Goal: Task Accomplishment & Management: Use online tool/utility

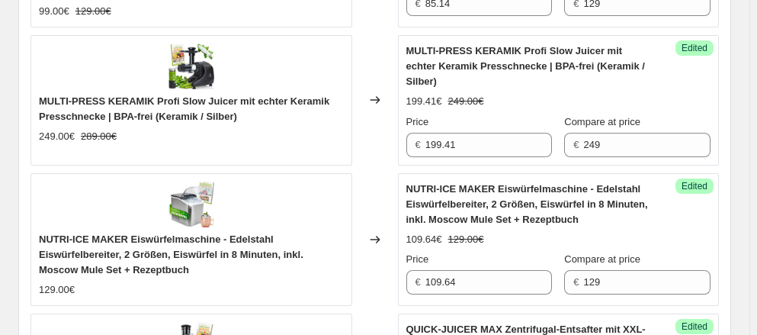
scroll to position [1941, 0]
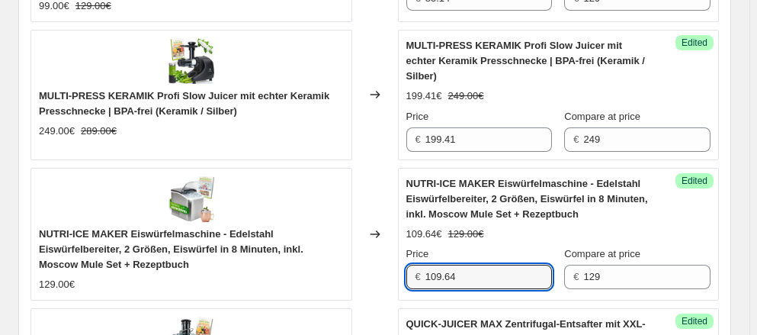
drag, startPoint x: 458, startPoint y: 236, endPoint x: 415, endPoint y: 236, distance: 43.5
click at [415, 265] on div "€ 109.64" at bounding box center [479, 277] width 146 height 24
paste input "94,36"
click at [688, 226] on div "109.64€ 129.00€" at bounding box center [558, 233] width 305 height 15
drag, startPoint x: 465, startPoint y: 236, endPoint x: 397, endPoint y: 236, distance: 68.6
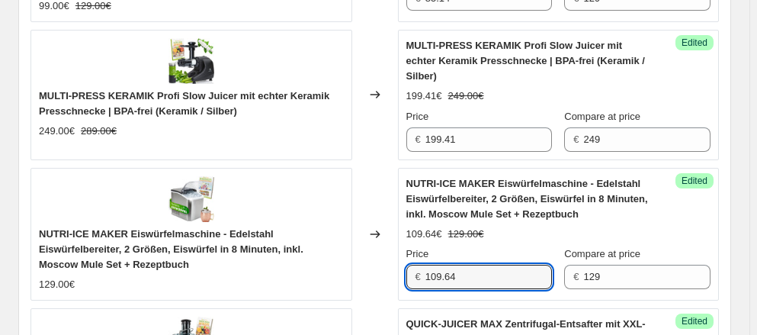
click at [397, 236] on div "NUTRI-ICE MAKER Eiswürfelmaschine - Edelstahl Eiswürfelbereiter, 2 Größen, Eisw…" at bounding box center [375, 234] width 689 height 133
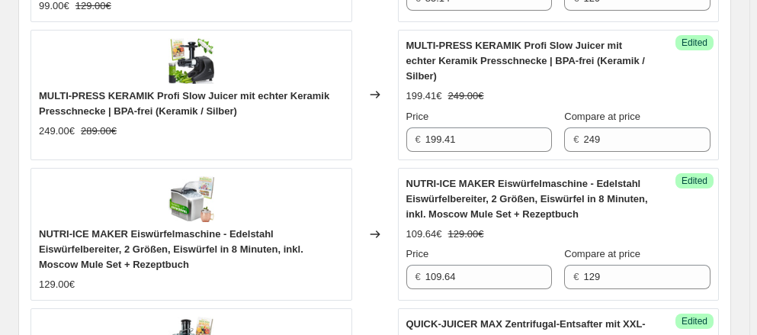
click at [696, 175] on span "Edited" at bounding box center [695, 181] width 26 height 12
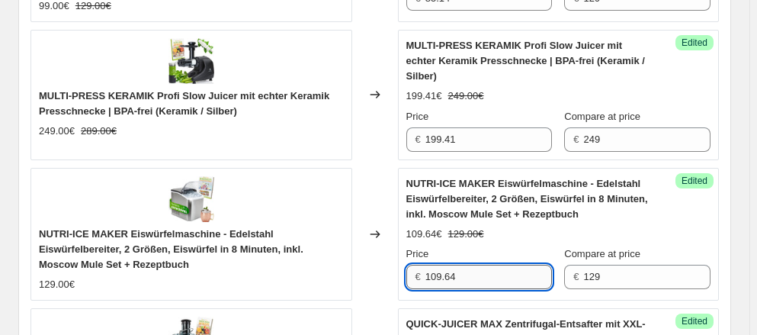
click at [464, 265] on input "109.64" at bounding box center [488, 277] width 127 height 24
drag, startPoint x: 463, startPoint y: 237, endPoint x: 413, endPoint y: 237, distance: 50.3
click at [413, 265] on div "€ 109.64" at bounding box center [479, 277] width 146 height 24
paste input "94,36"
click at [686, 181] on div "NUTRI-ICE MAKER Eiswürfelmaschine - Edelstahl Eiswürfelbereiter, 2 Größen, Eisw…" at bounding box center [558, 233] width 305 height 114
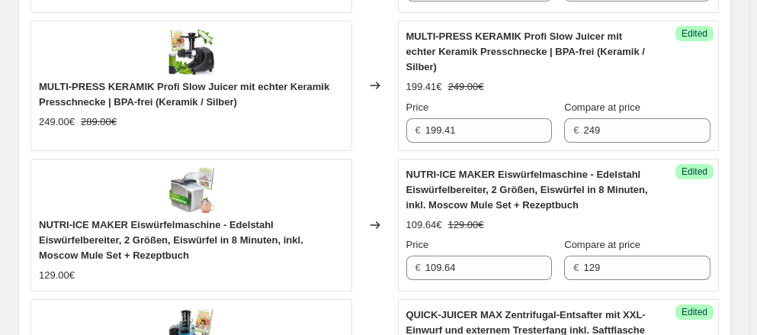
scroll to position [2010, 0]
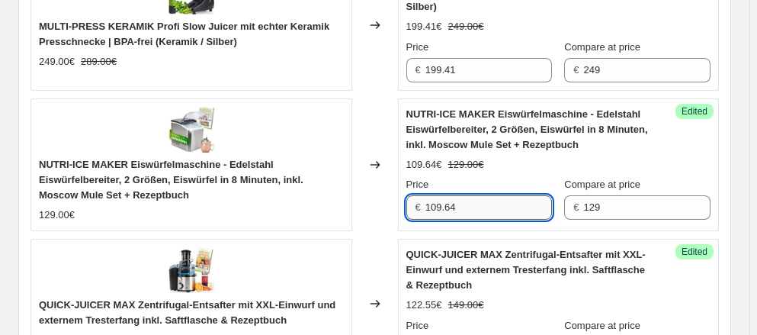
click at [461, 195] on input "109.64" at bounding box center [488, 207] width 127 height 24
type input "1"
paste input "94,36"
type input "109.64"
click at [528, 157] on div "109.64€ 129.00€" at bounding box center [558, 164] width 305 height 15
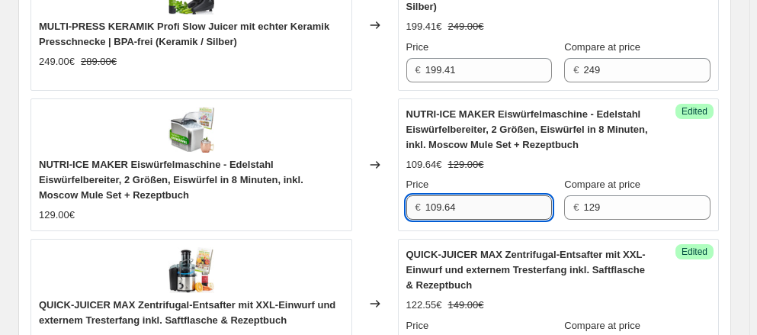
click at [506, 195] on input "109.64" at bounding box center [488, 207] width 127 height 24
click at [512, 195] on input "109.64" at bounding box center [488, 207] width 127 height 24
click at [534, 195] on input "109.64" at bounding box center [488, 207] width 127 height 24
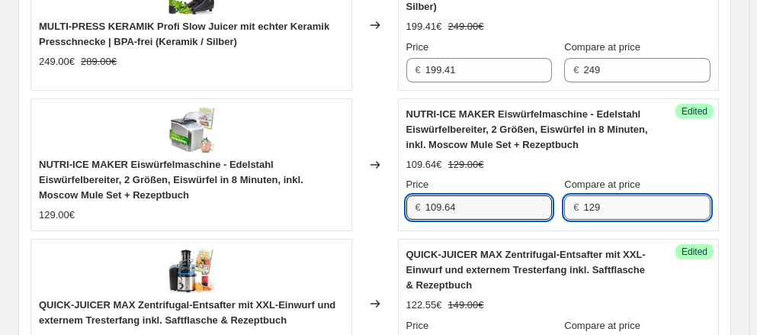
click at [660, 195] on input "129" at bounding box center [646, 207] width 127 height 24
click at [464, 195] on input "109.64" at bounding box center [488, 207] width 127 height 24
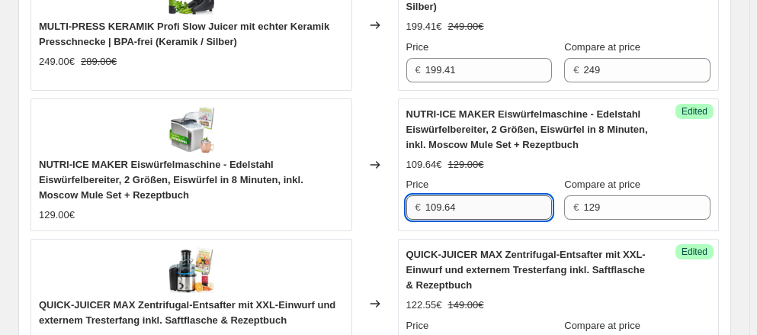
click at [467, 195] on input "109.64" at bounding box center [488, 207] width 127 height 24
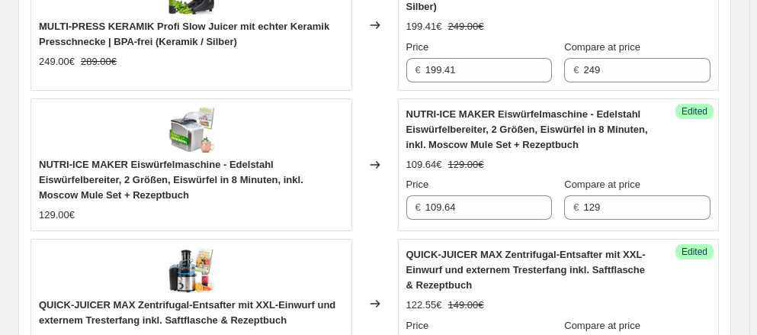
click at [118, 159] on span "NUTRI-ICE MAKER Eiswürfelmaschine - Edelstahl Eiswürfelbereiter, 2 Größen, Eisw…" at bounding box center [171, 180] width 265 height 42
click at [377, 157] on icon at bounding box center [375, 164] width 15 height 15
click at [705, 104] on span "Success Edited" at bounding box center [695, 111] width 38 height 15
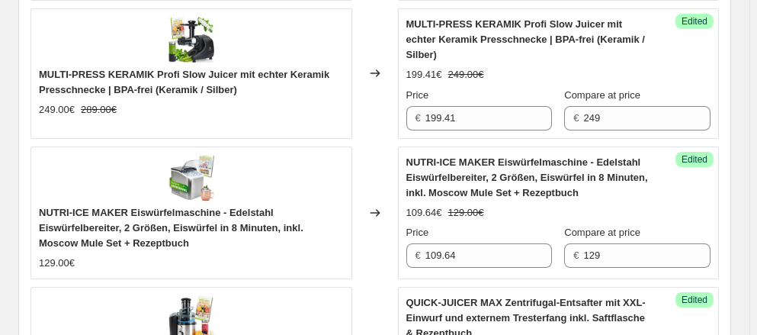
scroll to position [1987, 0]
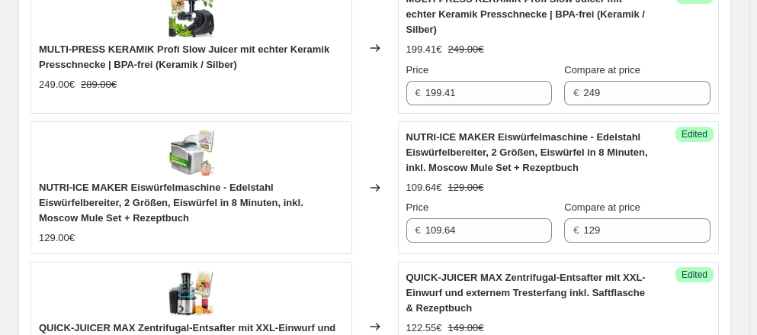
click at [470, 180] on strike "129.00€" at bounding box center [466, 187] width 36 height 15
click at [435, 180] on div "109.64€" at bounding box center [424, 187] width 36 height 15
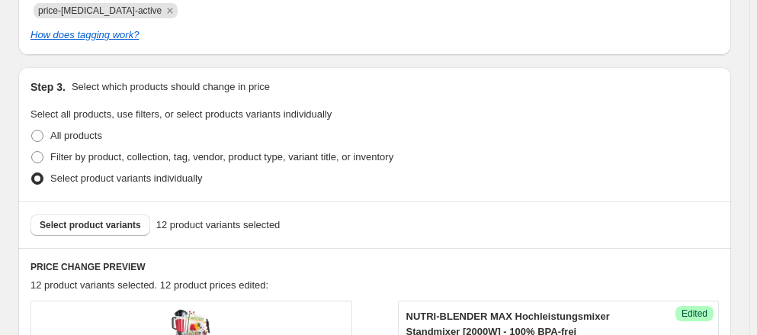
scroll to position [462, 0]
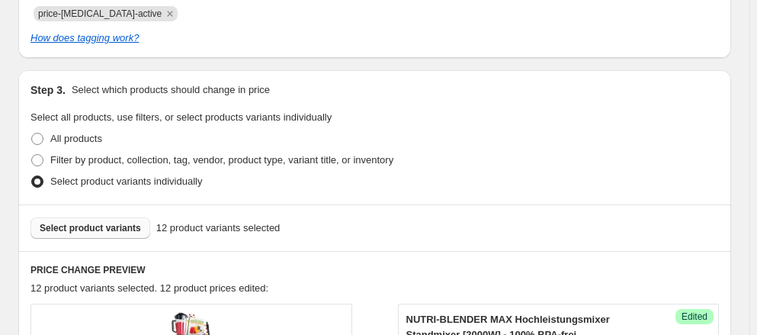
click at [77, 233] on span "Select product variants" at bounding box center [90, 228] width 101 height 12
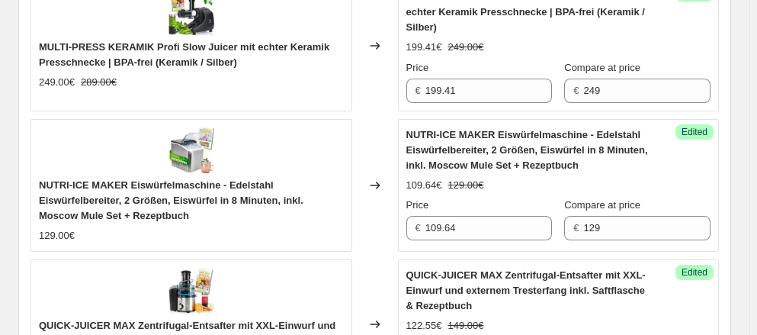
scroll to position [1987, 0]
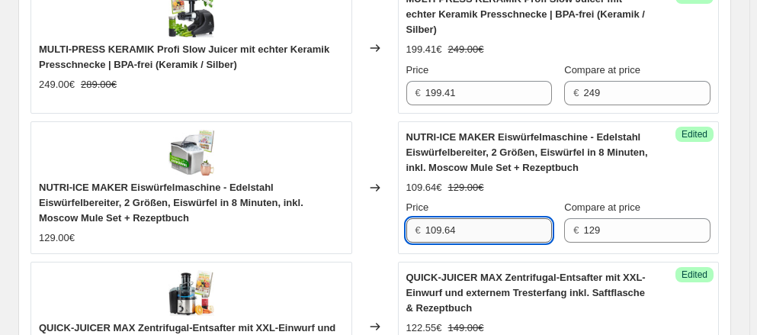
click at [462, 218] on input "109.64" at bounding box center [488, 230] width 127 height 24
drag, startPoint x: 465, startPoint y: 188, endPoint x: 419, endPoint y: 190, distance: 45.8
click at [419, 218] on div "€ 109.64" at bounding box center [479, 230] width 146 height 24
click at [481, 218] on input "109.64" at bounding box center [488, 230] width 127 height 24
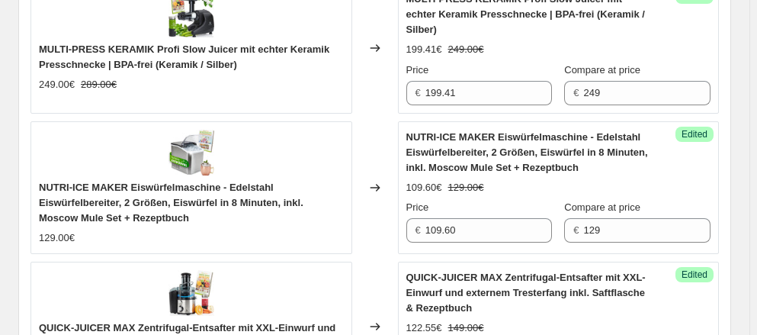
click at [499, 200] on div "Price" at bounding box center [479, 207] width 146 height 15
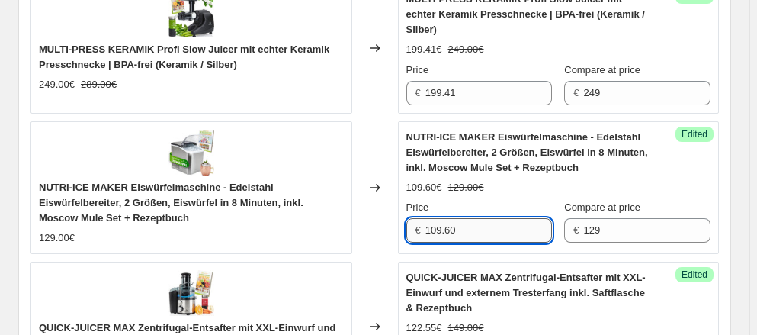
click at [461, 218] on input "109.60" at bounding box center [488, 230] width 127 height 24
drag, startPoint x: 462, startPoint y: 186, endPoint x: 429, endPoint y: 195, distance: 34.0
click at [429, 218] on input "109.60" at bounding box center [488, 230] width 127 height 24
paste input "94,36"
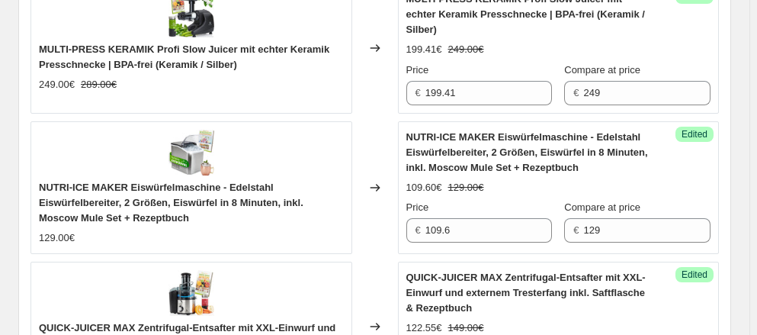
click at [494, 200] on div "Price" at bounding box center [479, 207] width 146 height 15
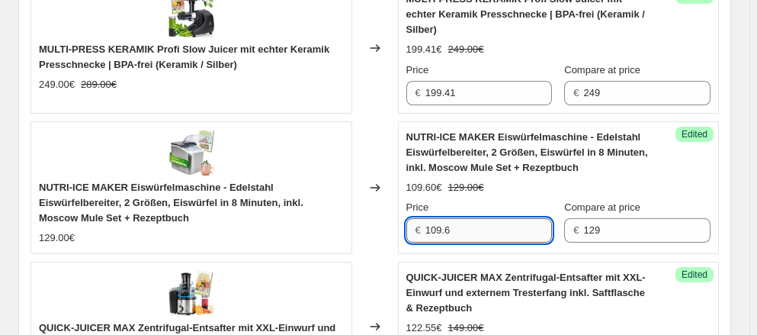
drag, startPoint x: 449, startPoint y: 190, endPoint x: 429, endPoint y: 193, distance: 20.8
click at [429, 218] on input "109.6" at bounding box center [488, 230] width 127 height 24
paste input "94,3"
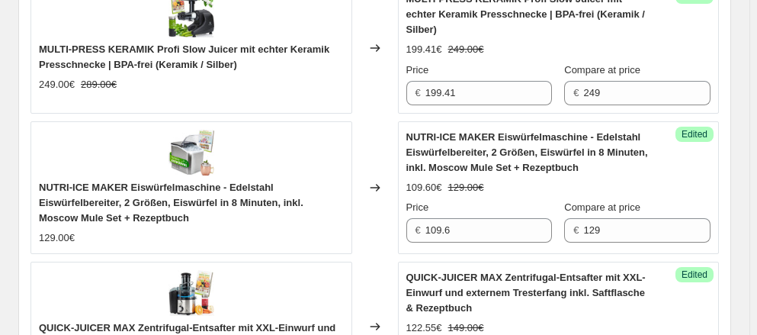
click at [482, 200] on div "Price" at bounding box center [479, 207] width 146 height 15
click at [220, 181] on span "NUTRI-ICE MAKER Eiswürfelmaschine - Edelstahl Eiswürfelbereiter, 2 Größen, Eisw…" at bounding box center [171, 202] width 265 height 42
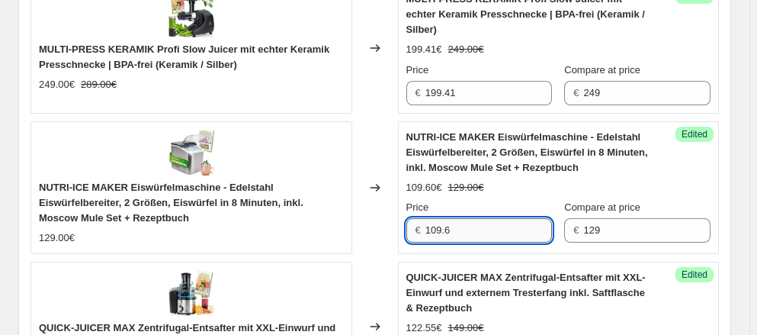
click at [482, 218] on input "109.6" at bounding box center [488, 230] width 127 height 24
click at [485, 218] on input "109.6" at bounding box center [488, 230] width 127 height 24
click at [486, 218] on input "109.6" at bounding box center [488, 230] width 127 height 24
click at [435, 218] on input "109.6" at bounding box center [488, 230] width 127 height 24
drag, startPoint x: 458, startPoint y: 186, endPoint x: 430, endPoint y: 190, distance: 28.5
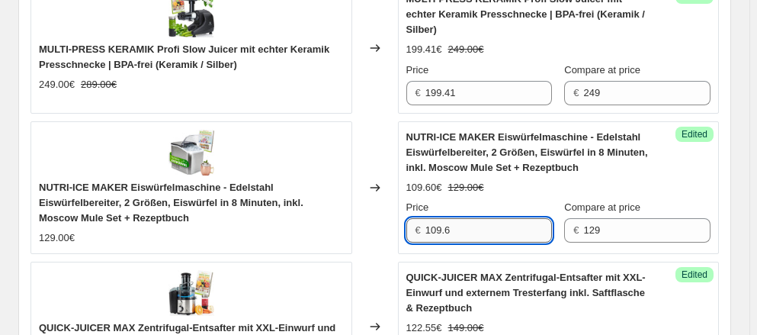
click at [430, 218] on input "109.6" at bounding box center [488, 230] width 127 height 24
paste input "94,3"
type input "109.6"
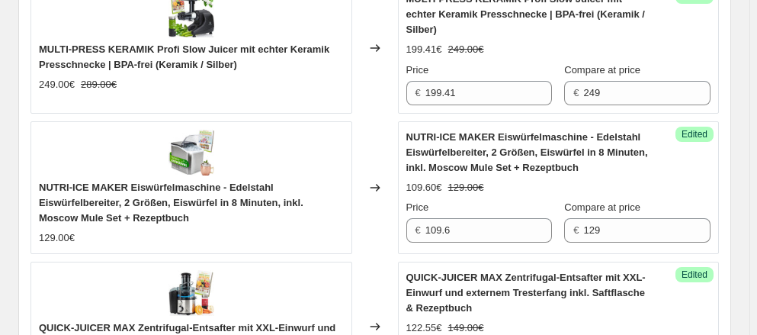
click at [362, 181] on div "Changed to" at bounding box center [375, 187] width 46 height 133
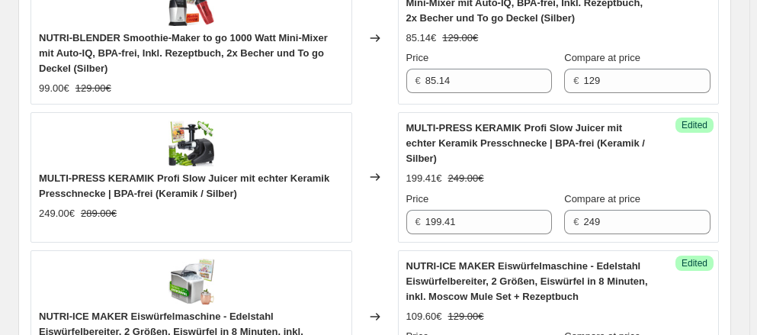
scroll to position [1918, 0]
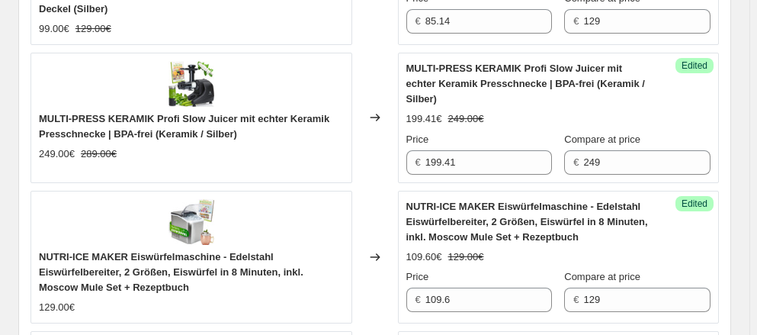
click at [421, 249] on div "109.60€" at bounding box center [424, 256] width 36 height 15
click at [180, 251] on span "NUTRI-ICE MAKER Eiswürfelmaschine - Edelstahl Eiswürfelbereiter, 2 Größen, Eisw…" at bounding box center [171, 272] width 265 height 42
drag, startPoint x: 106, startPoint y: 236, endPoint x: 151, endPoint y: 226, distance: 45.9
click at [75, 300] on div "129.00€" at bounding box center [57, 307] width 36 height 15
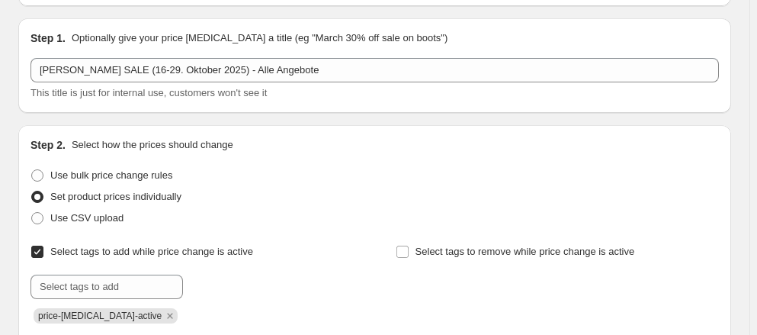
scroll to position [185, 0]
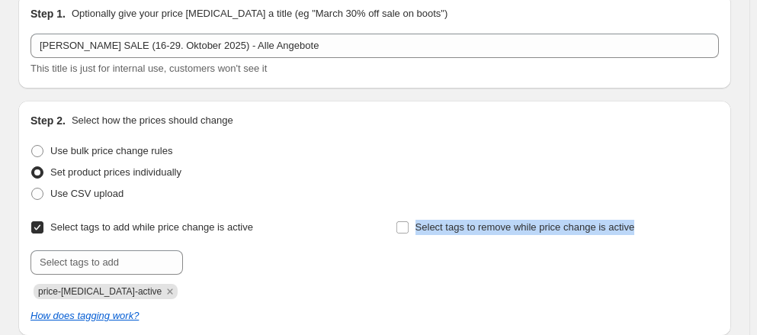
copy label "Select tags to remove while price change is active"
drag, startPoint x: 647, startPoint y: 228, endPoint x: 418, endPoint y: 213, distance: 229.3
click at [418, 213] on div "Step 2. Select how the prices should change Use bulk price change rules Set pro…" at bounding box center [375, 218] width 689 height 210
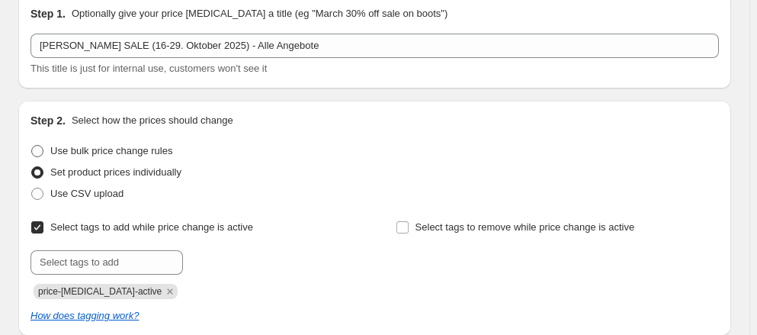
click at [38, 149] on span at bounding box center [37, 151] width 12 height 12
click at [32, 146] on input "Use bulk price change rules" at bounding box center [31, 145] width 1 height 1
radio input "true"
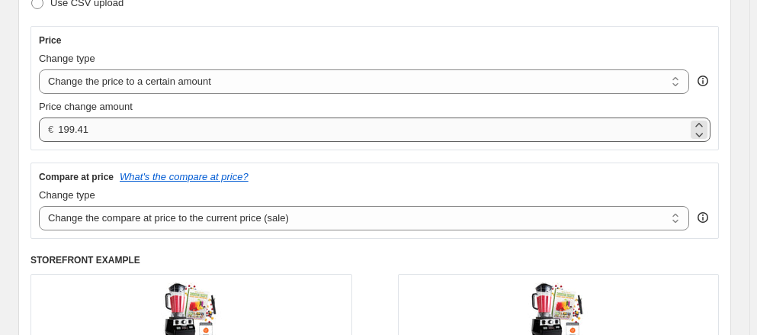
scroll to position [323, 0]
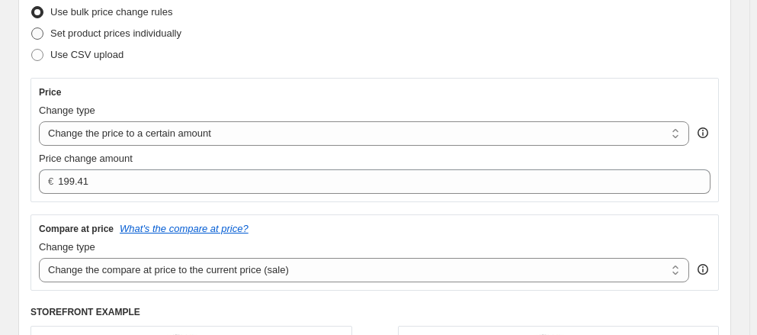
click at [38, 33] on span at bounding box center [37, 33] width 12 height 12
click at [32, 28] on input "Set product prices individually" at bounding box center [31, 27] width 1 height 1
radio input "true"
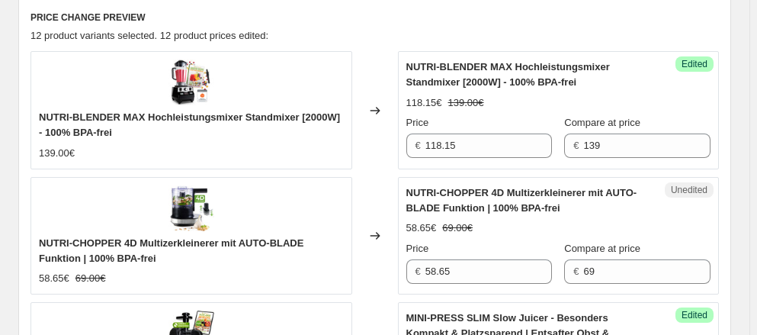
scroll to position [740, 0]
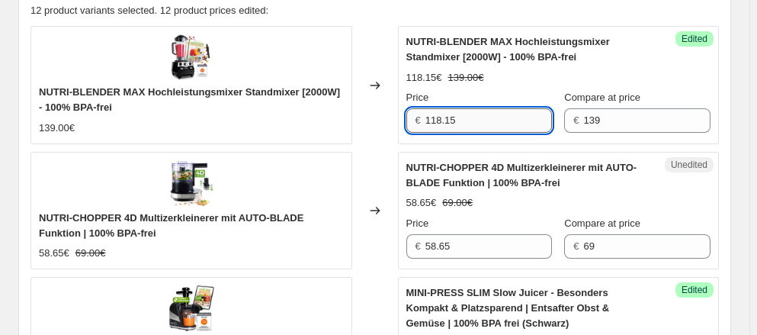
click at [473, 120] on input "118.15" at bounding box center [488, 120] width 127 height 24
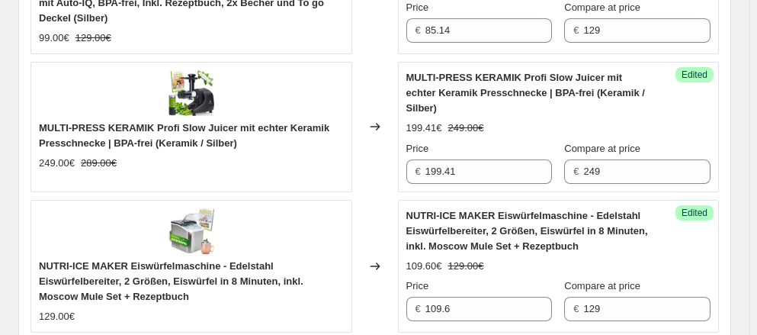
scroll to position [1987, 0]
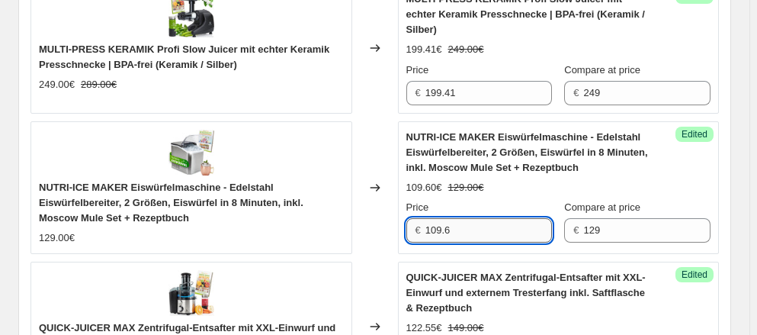
click at [464, 218] on input "109.6" at bounding box center [488, 230] width 127 height 24
click at [444, 218] on input "109.6" at bounding box center [488, 230] width 127 height 24
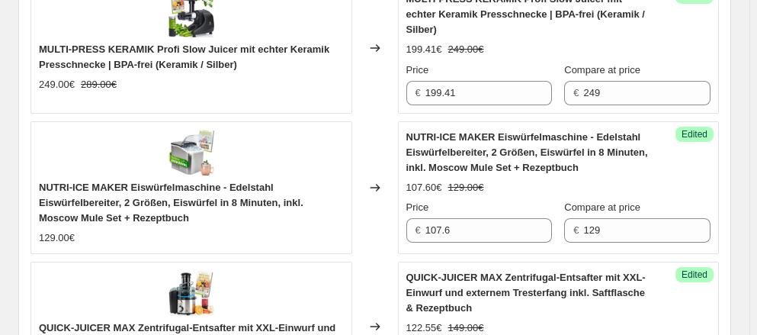
click at [490, 200] on div "Price" at bounding box center [479, 207] width 146 height 15
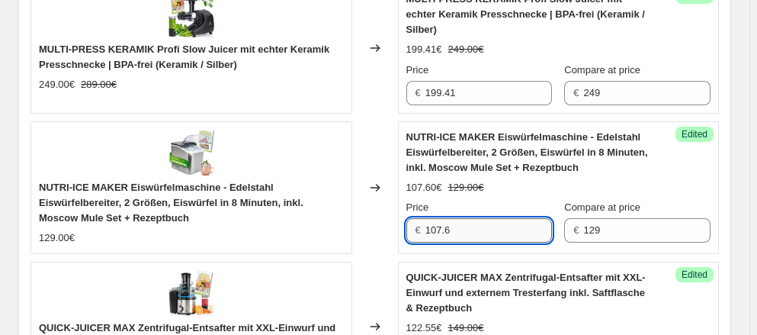
click at [443, 218] on input "107.6" at bounding box center [488, 230] width 127 height 24
type input "94.36"
click at [498, 200] on div "Price" at bounding box center [479, 207] width 146 height 15
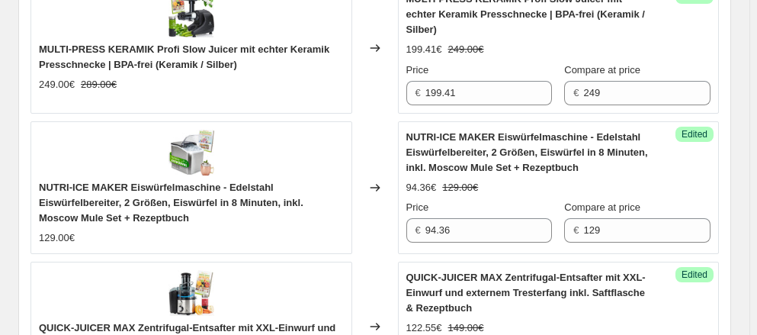
click at [524, 200] on div "Price" at bounding box center [479, 207] width 146 height 15
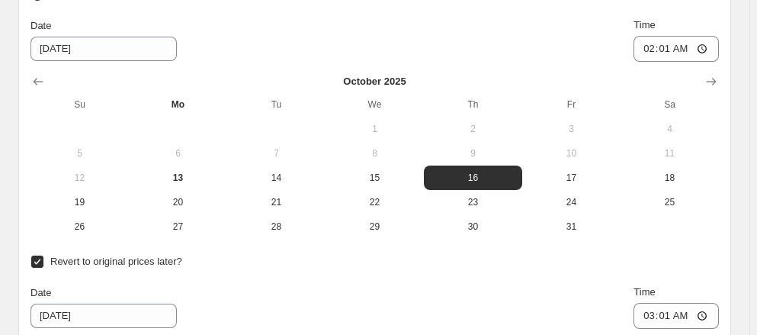
scroll to position [2541, 0]
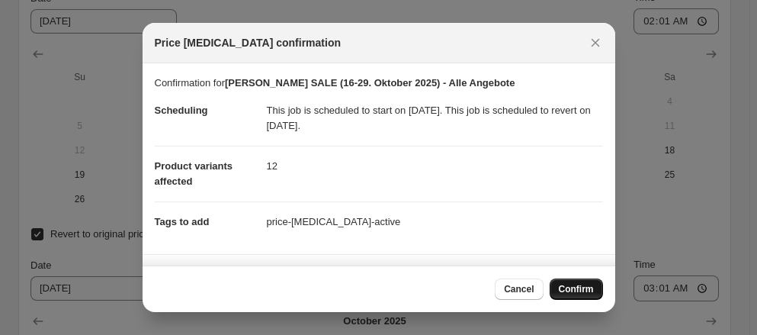
click at [586, 289] on span "Confirm" at bounding box center [576, 289] width 35 height 12
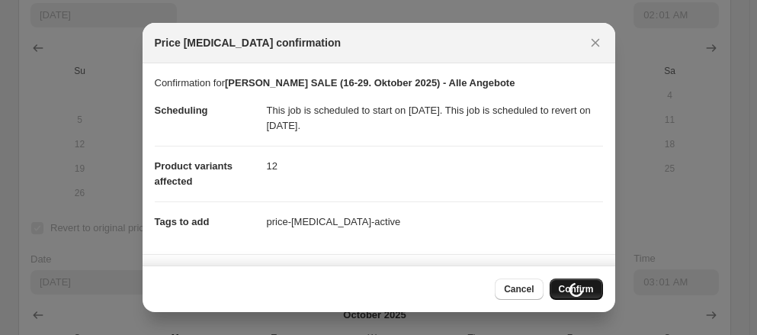
scroll to position [2535, 0]
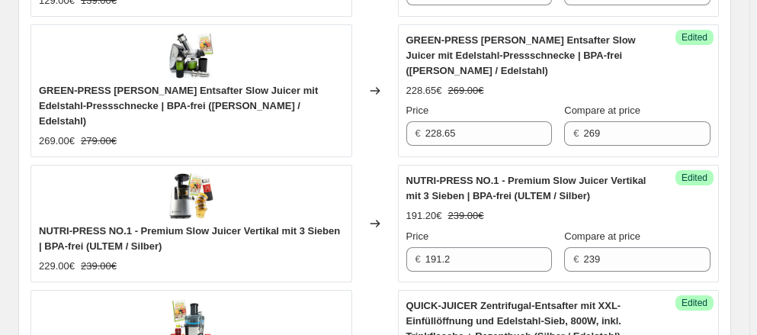
scroll to position [1155, 0]
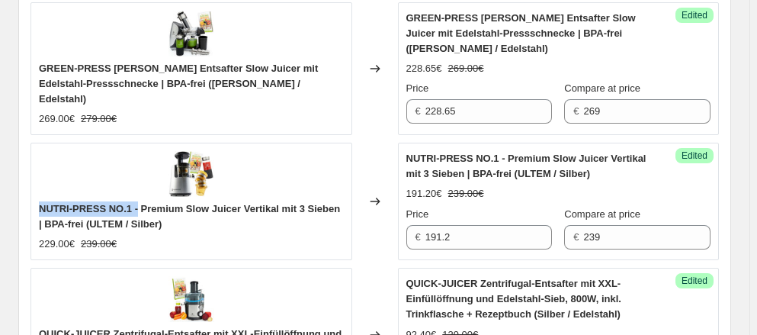
copy span "NUTRI-PRESS NO.1 -"
drag, startPoint x: 95, startPoint y: 167, endPoint x: 191, endPoint y: 172, distance: 96.2
click at [191, 172] on div "NUTRI-PRESS NO.1 - Premium Slow Juicer Vertikal mit 3 Sieben | BPA-frei (ULTEM …" at bounding box center [192, 201] width 322 height 117
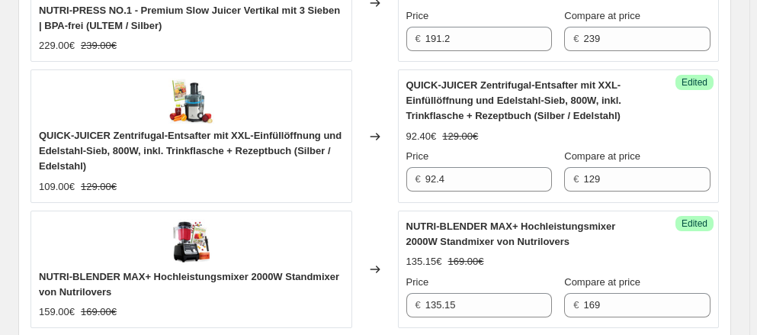
scroll to position [1386, 0]
